Goal: Task Accomplishment & Management: Use online tool/utility

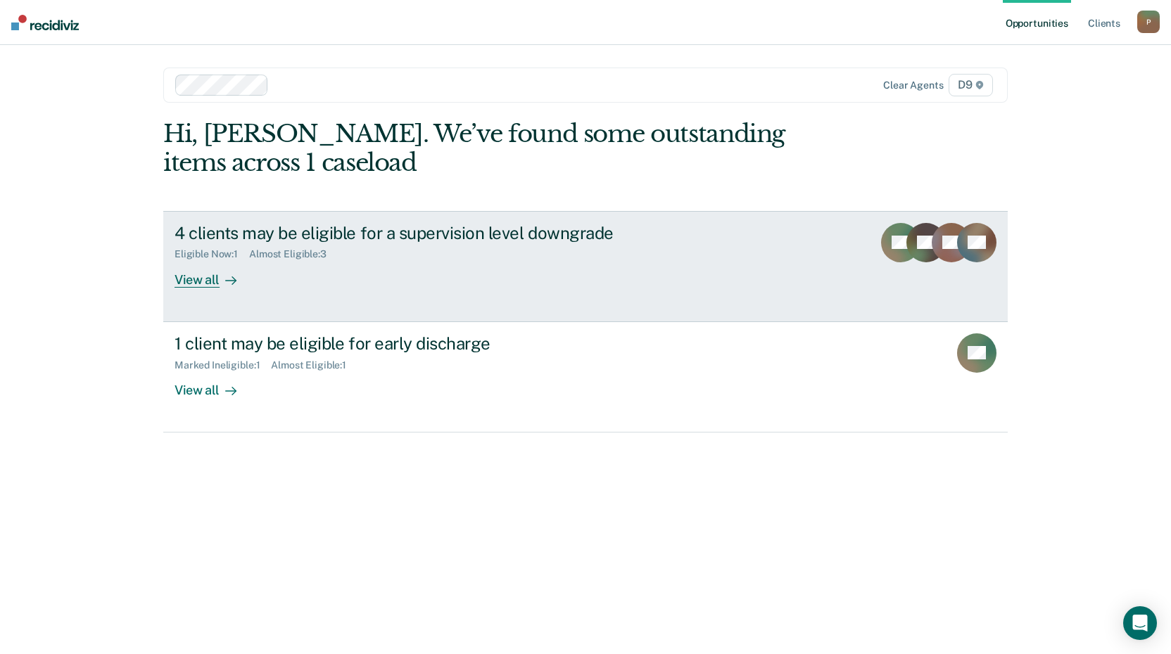
click at [198, 283] on div "View all" at bounding box center [213, 273] width 79 height 27
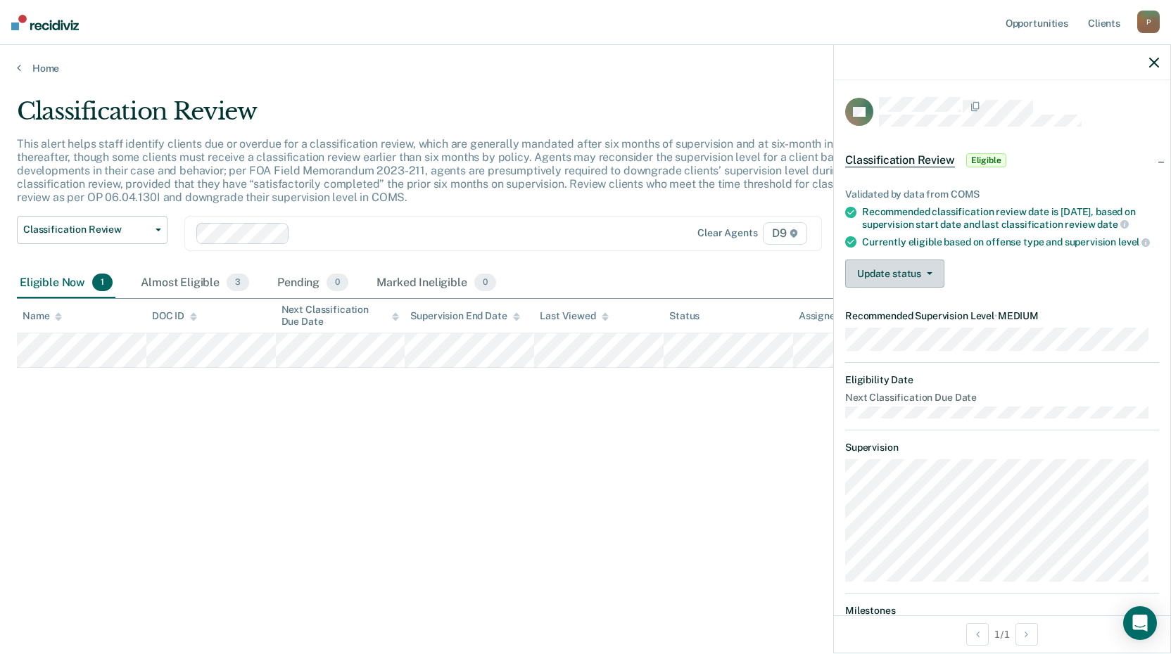
click at [901, 288] on button "Update status" at bounding box center [894, 274] width 99 height 28
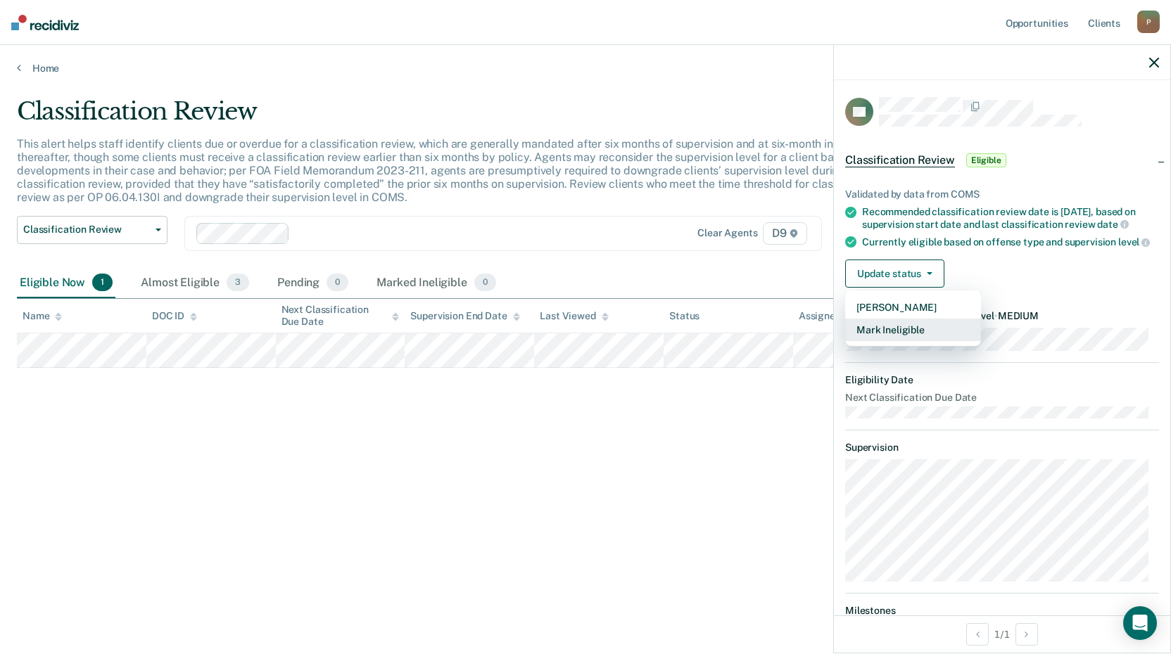
click at [883, 341] on button "Mark Ineligible" at bounding box center [913, 330] width 136 height 23
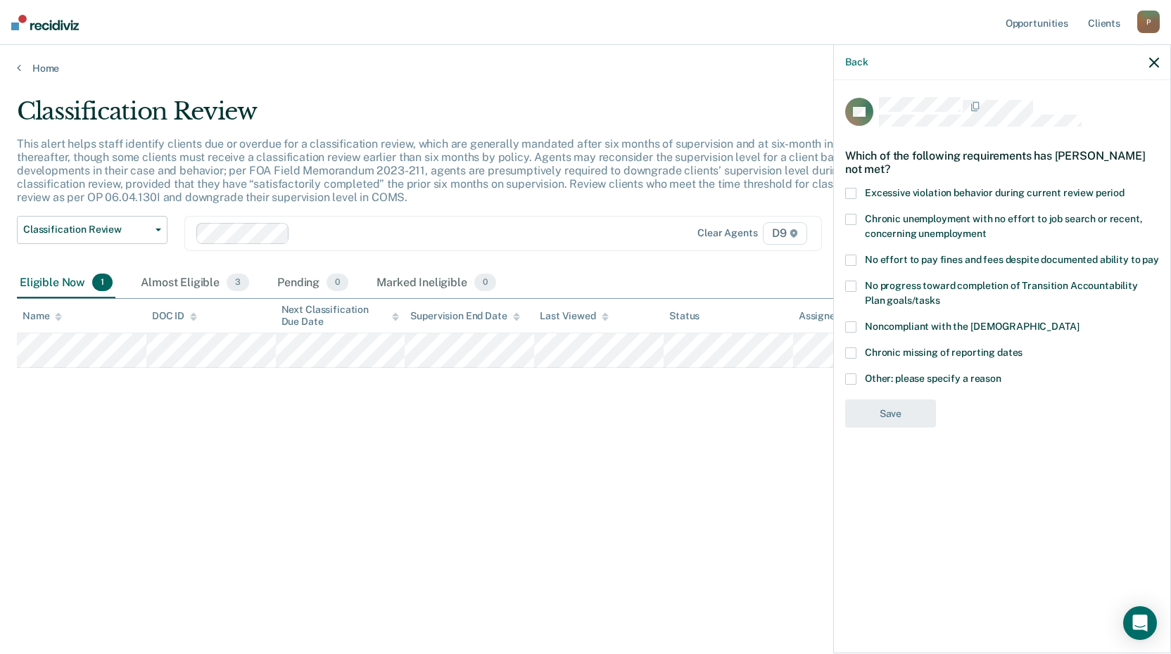
click at [853, 219] on span at bounding box center [850, 219] width 11 height 11
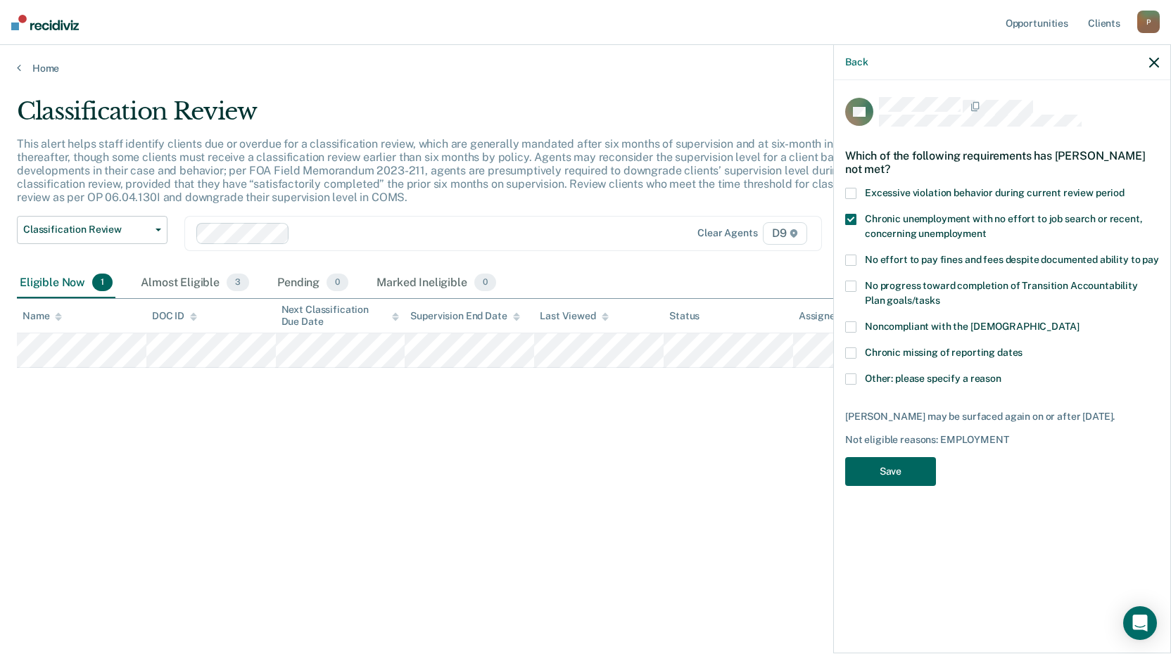
click at [883, 478] on button "Save" at bounding box center [890, 471] width 91 height 29
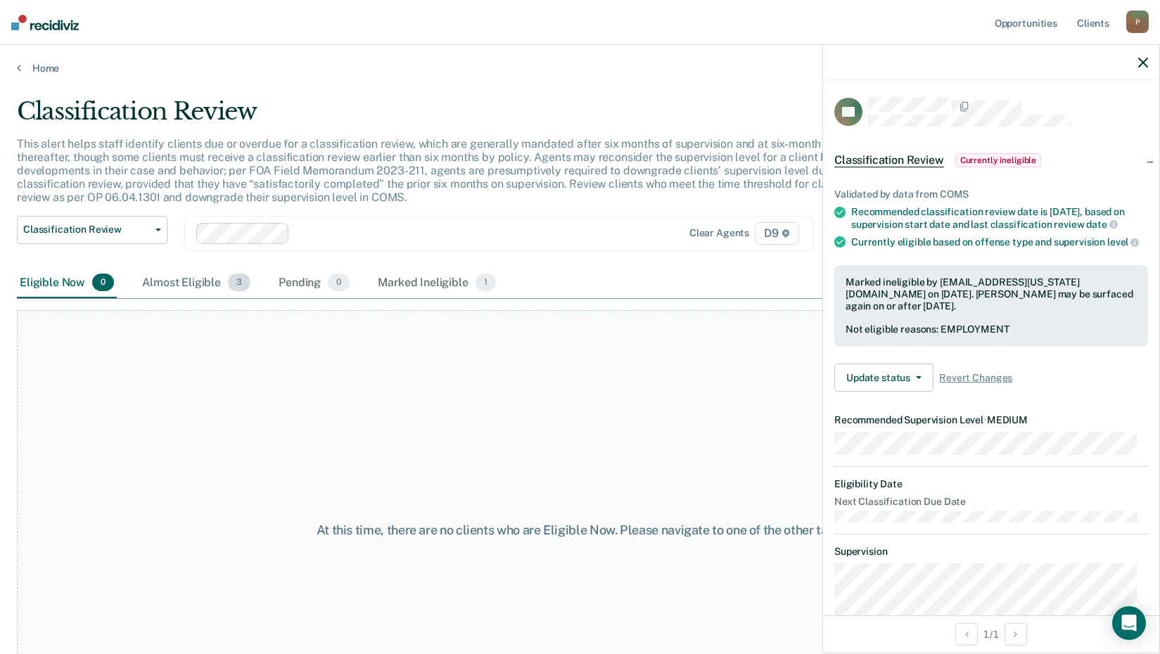
click at [198, 282] on div "Almost Eligible 3" at bounding box center [196, 283] width 114 height 31
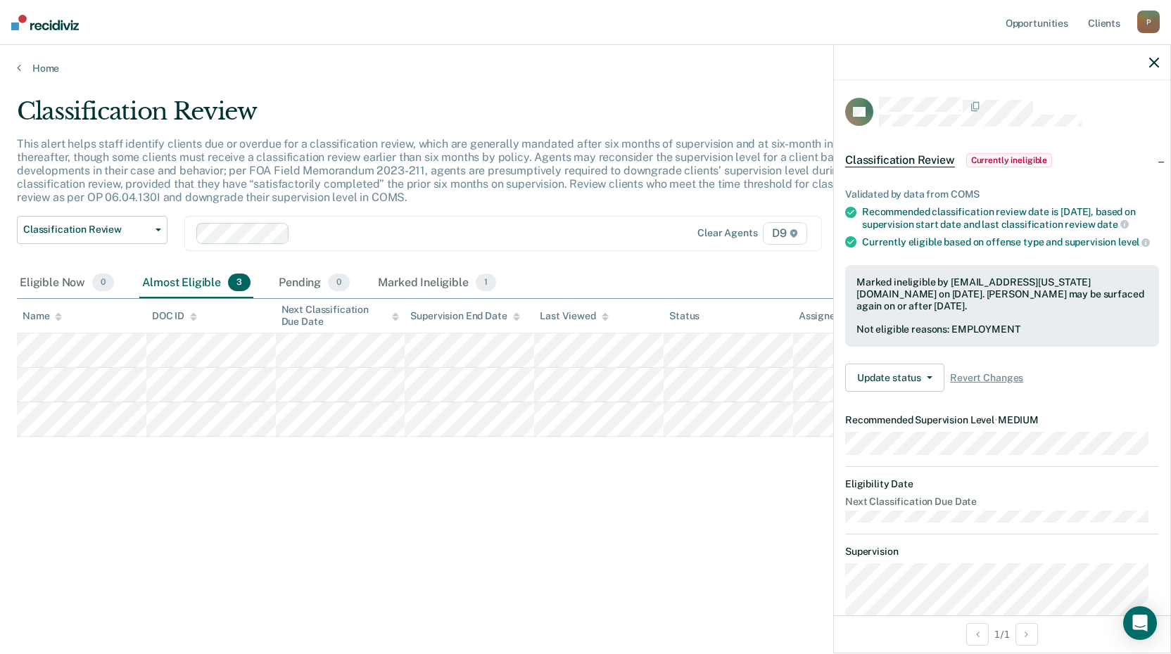
click at [1155, 58] on icon "button" at bounding box center [1154, 63] width 10 height 10
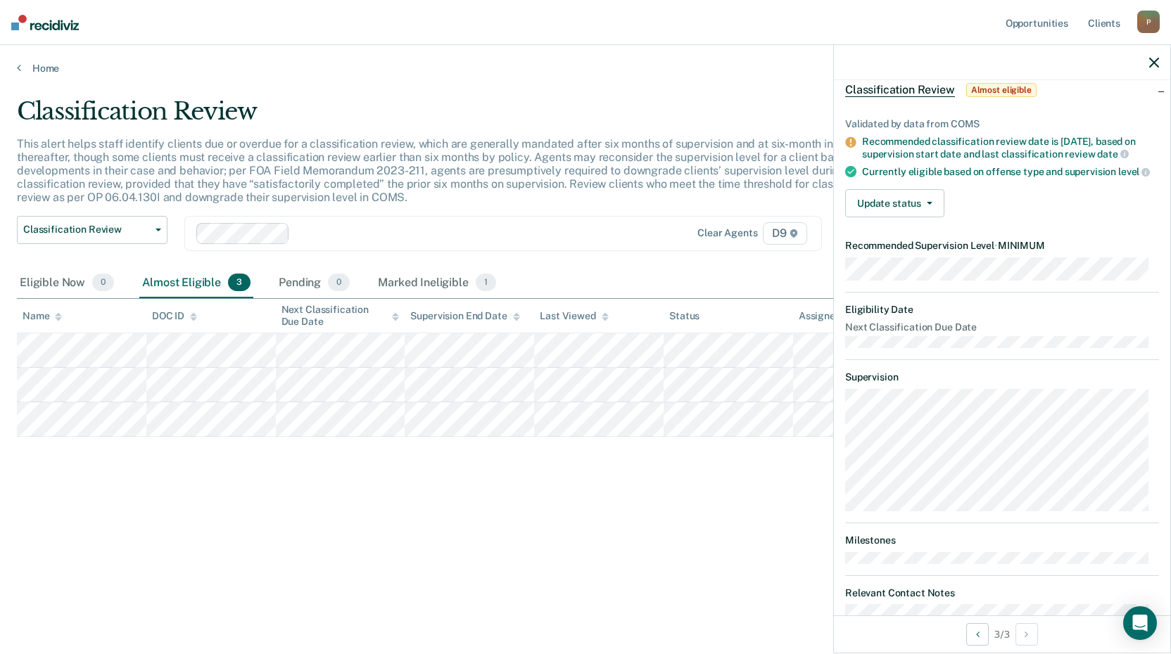
scroll to position [121, 0]
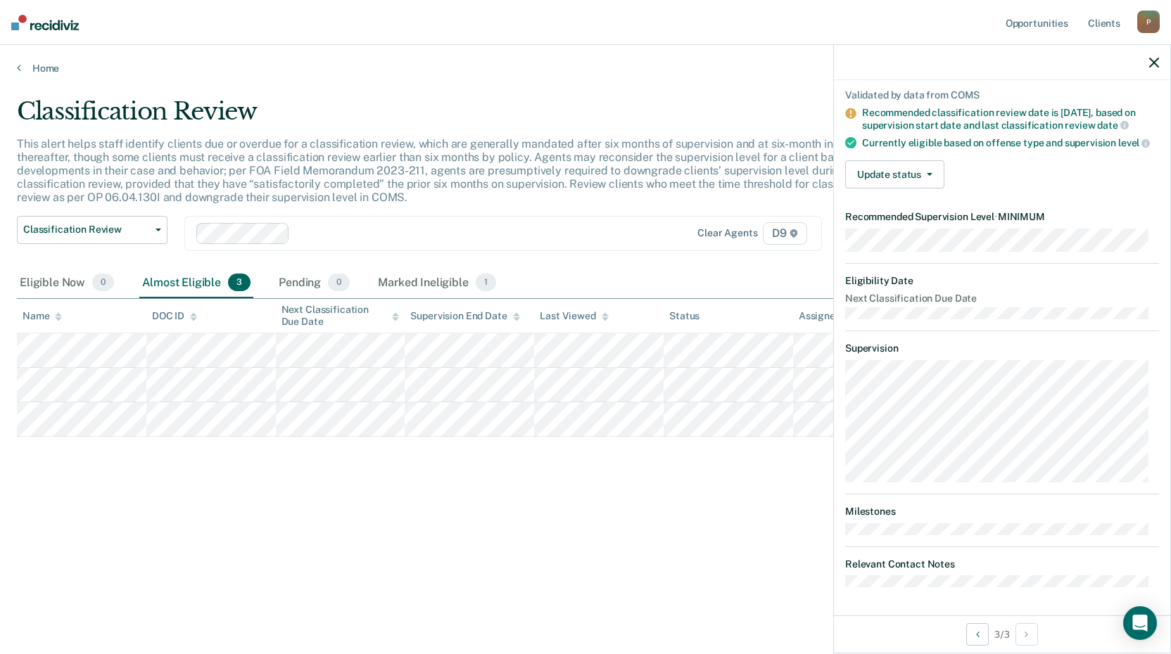
click at [363, 514] on div "Classification Review This alert helps staff identify clients due or overdue fo…" at bounding box center [585, 323] width 1137 height 452
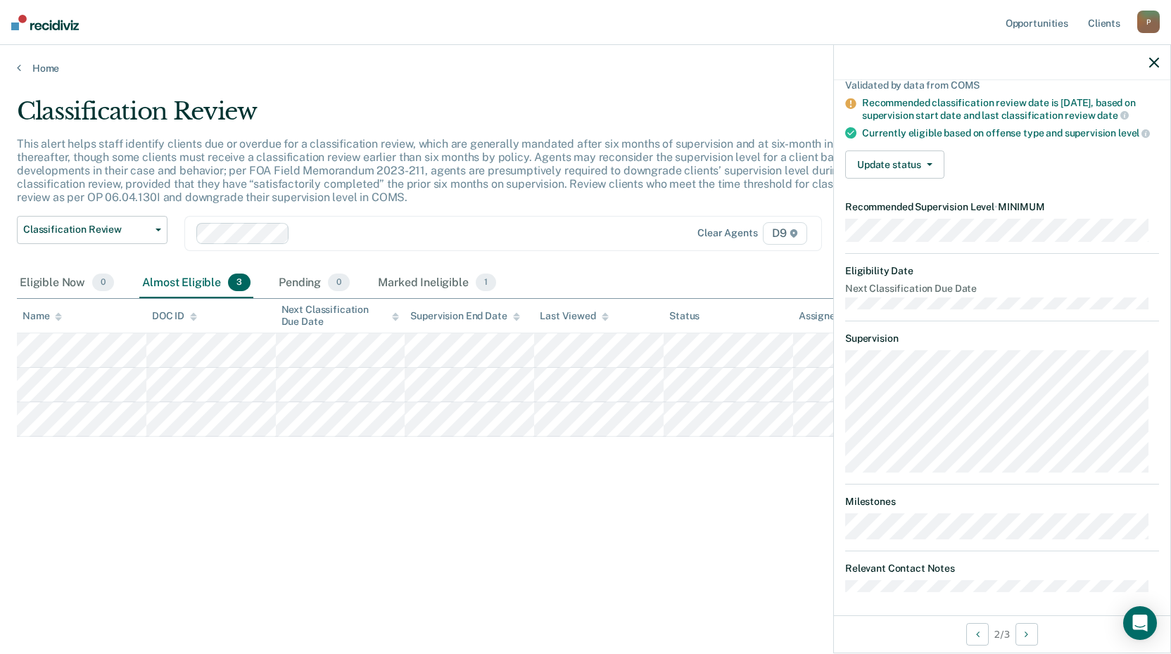
click at [1157, 63] on icon "button" at bounding box center [1154, 63] width 10 height 10
